Goal: Find specific page/section: Find specific page/section

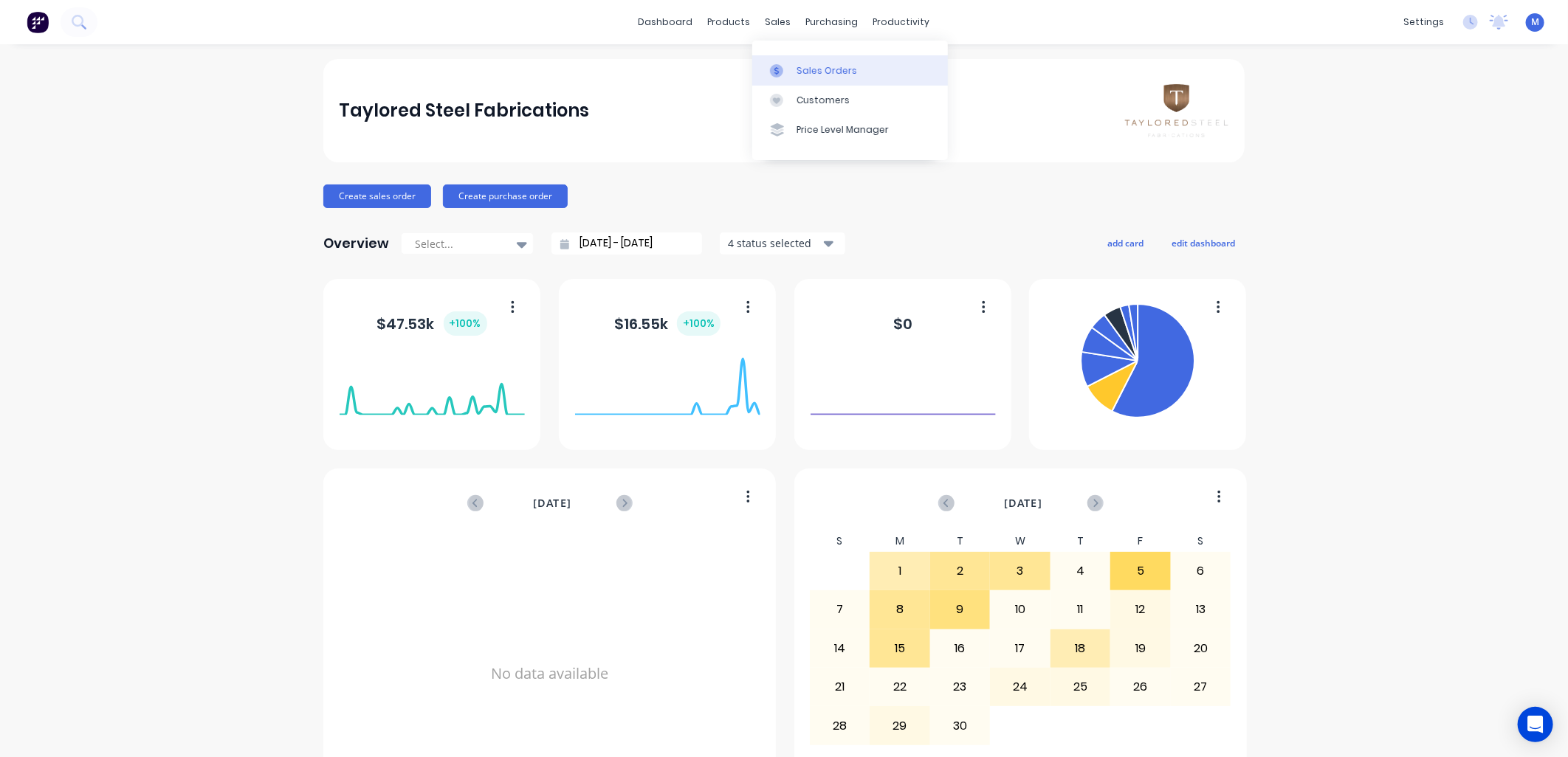
click at [794, 69] on link "Sales Orders" at bounding box center [850, 70] width 195 height 30
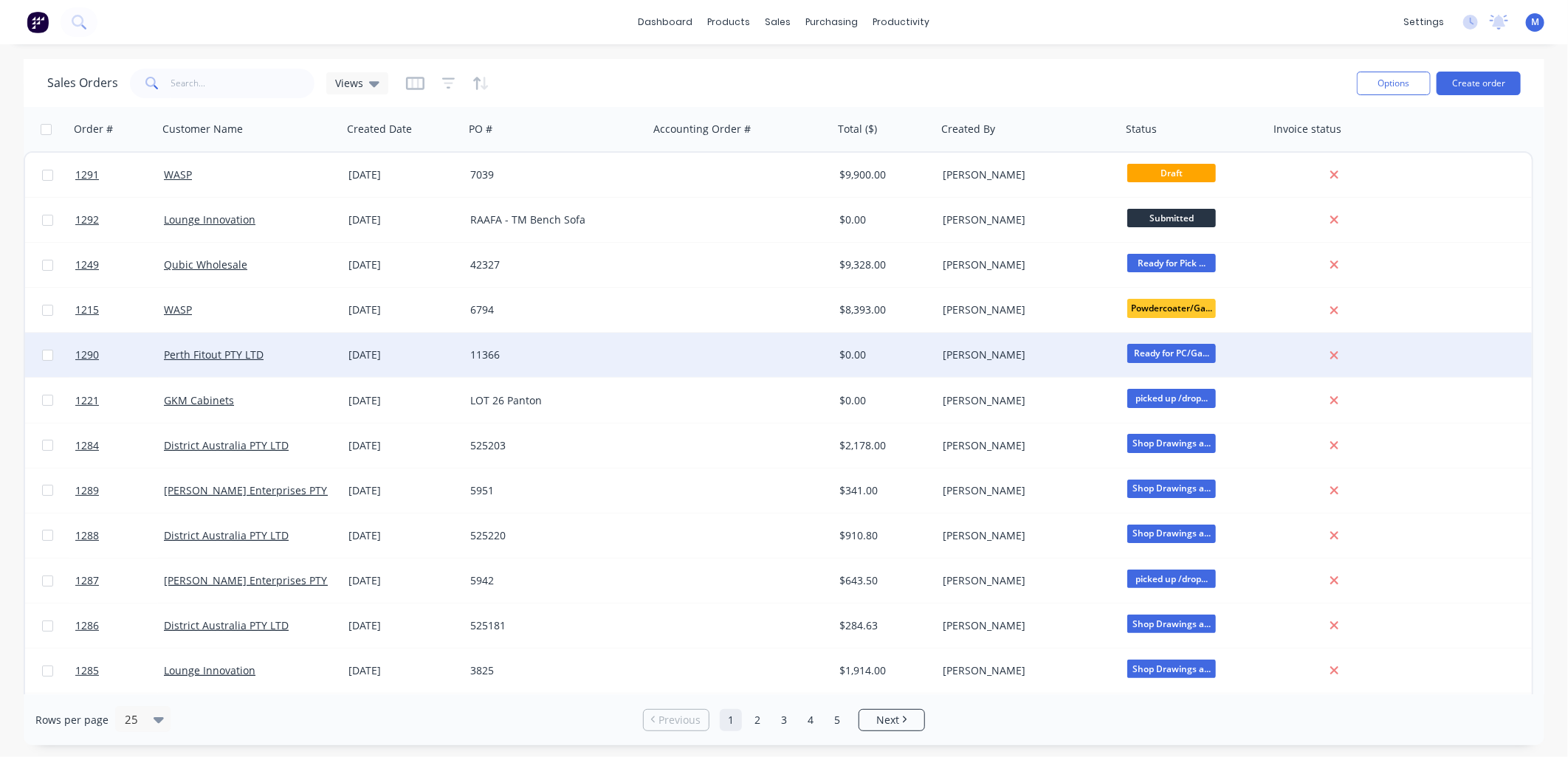
click at [201, 345] on div "Perth Fitout PTY LTD" at bounding box center [250, 355] width 185 height 44
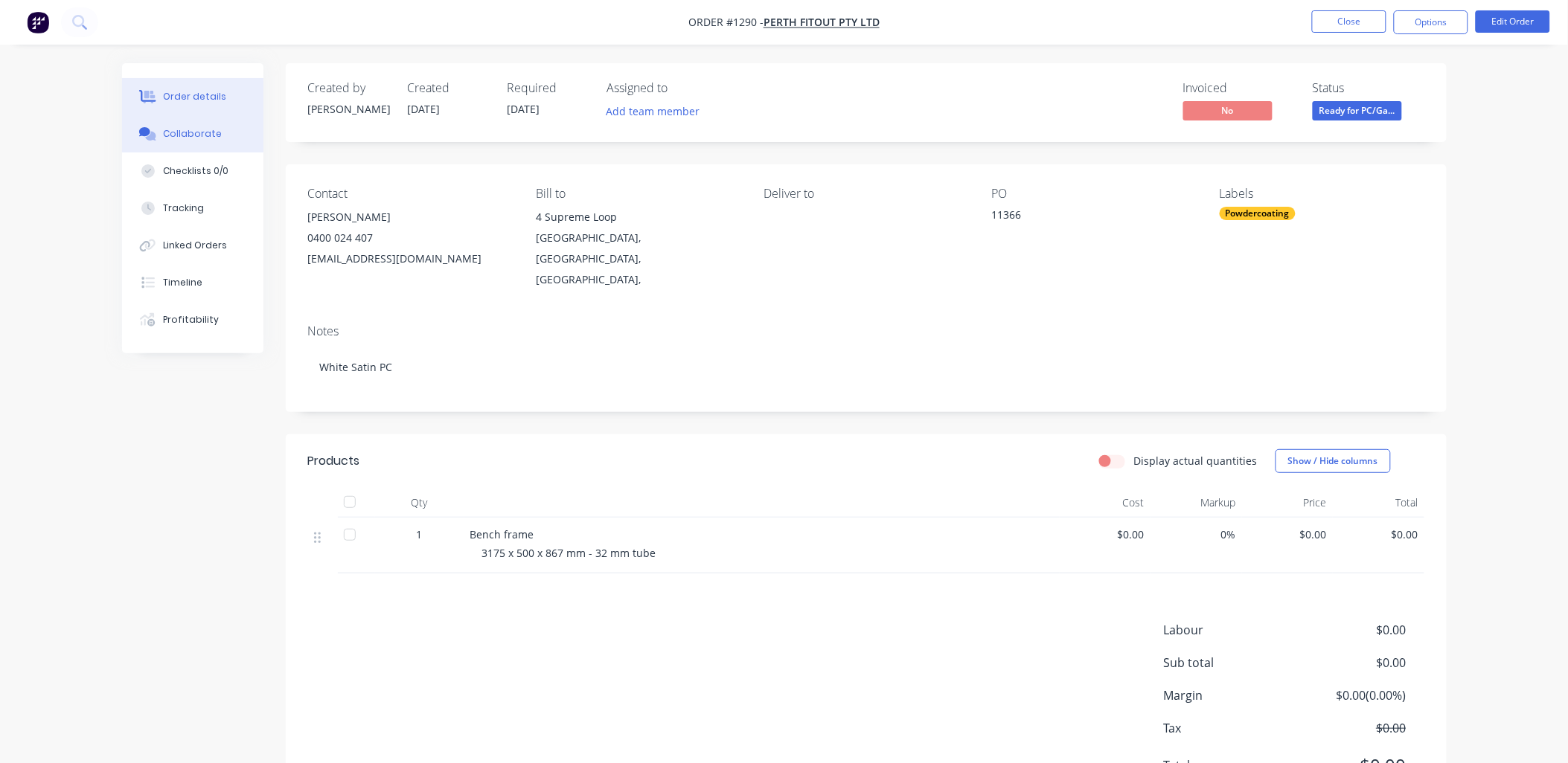
click at [183, 130] on div "Collaborate" at bounding box center [192, 134] width 59 height 14
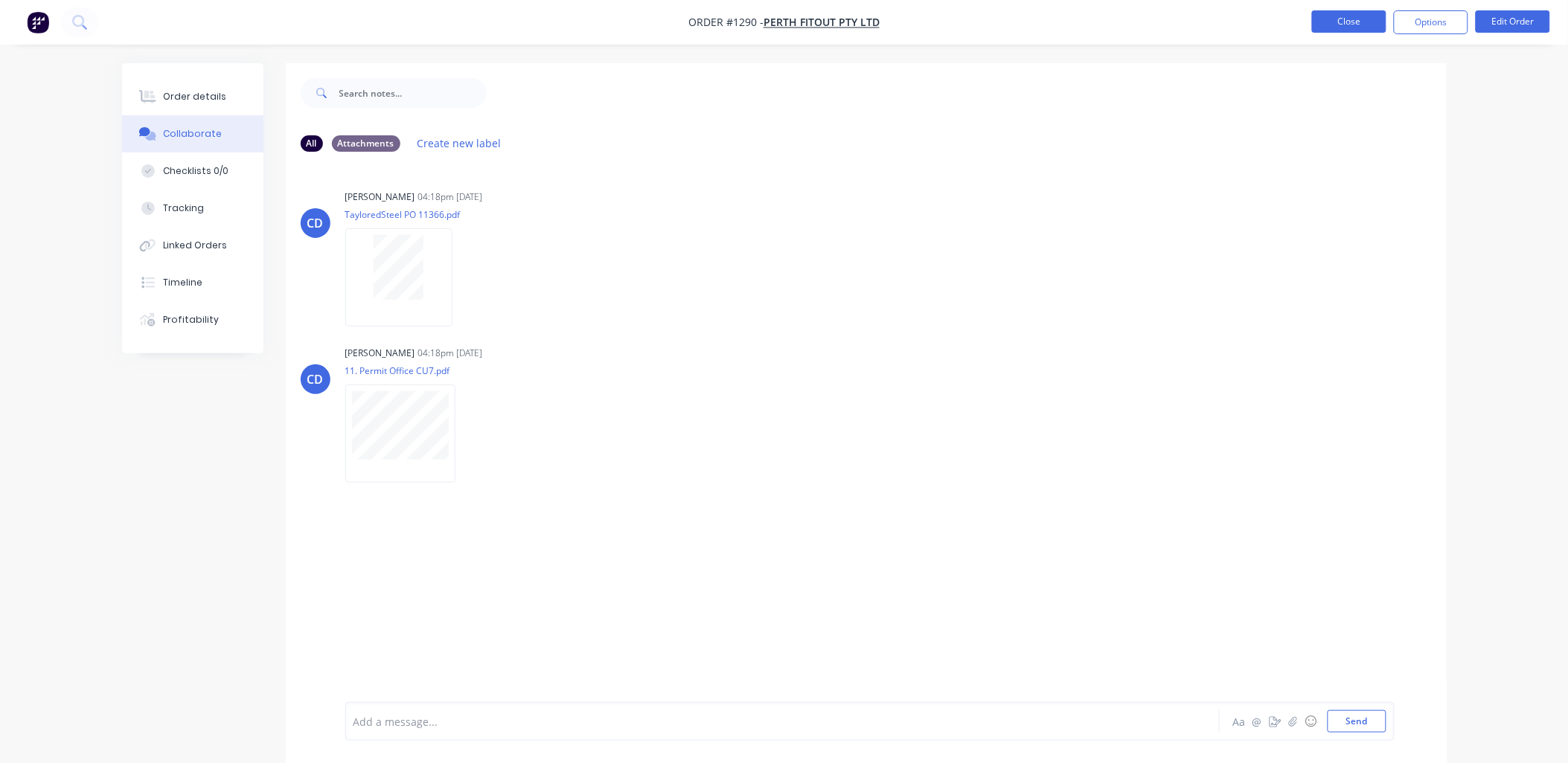
click at [1343, 29] on button "Close" at bounding box center [1349, 22] width 74 height 23
